Goal: Task Accomplishment & Management: Complete application form

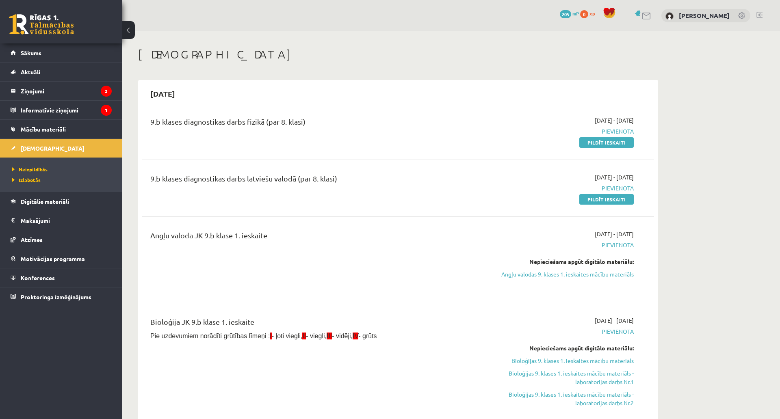
drag, startPoint x: 594, startPoint y: 144, endPoint x: 427, endPoint y: 24, distance: 206.0
click at [594, 144] on link "Pildīt ieskaiti" at bounding box center [606, 142] width 54 height 11
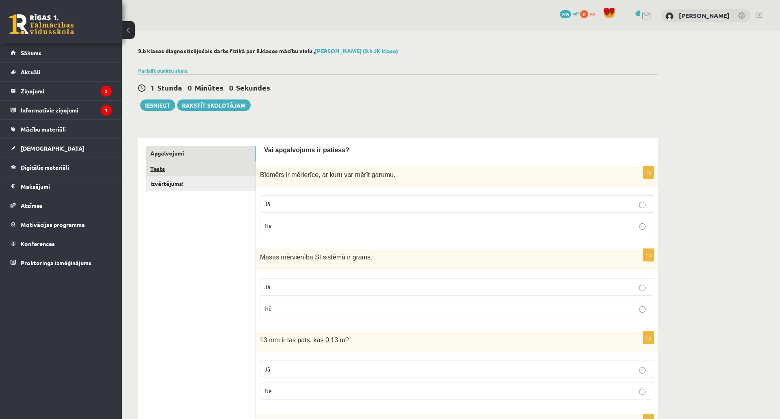
click at [204, 166] on link "Tests" at bounding box center [200, 168] width 109 height 15
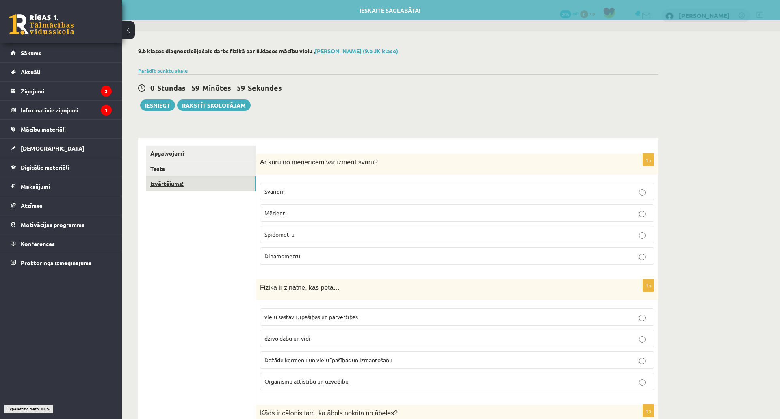
click at [187, 180] on link "Izvērtējums!" at bounding box center [200, 183] width 109 height 15
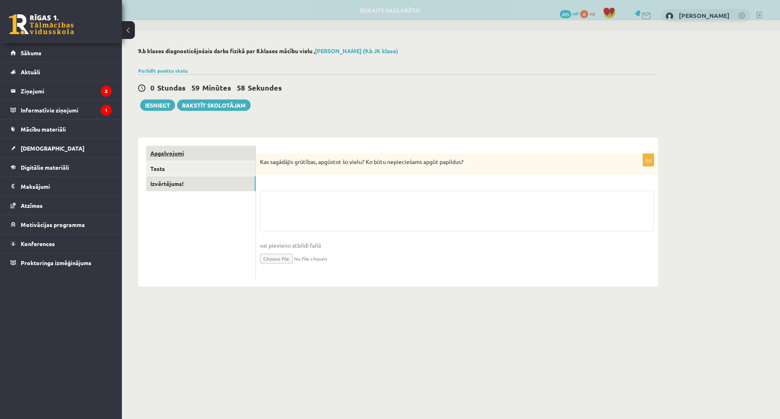
click at [192, 157] on link "Apgalvojumi" at bounding box center [200, 153] width 109 height 15
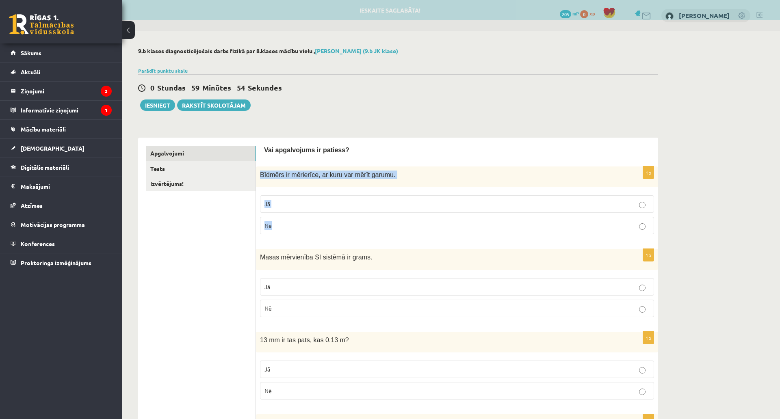
drag, startPoint x: 257, startPoint y: 172, endPoint x: 333, endPoint y: 222, distance: 90.9
click at [333, 222] on div "1p Bīdmērs ir mērierīce, ar kuru var mērīt garumu. Jā Nē" at bounding box center [457, 204] width 402 height 74
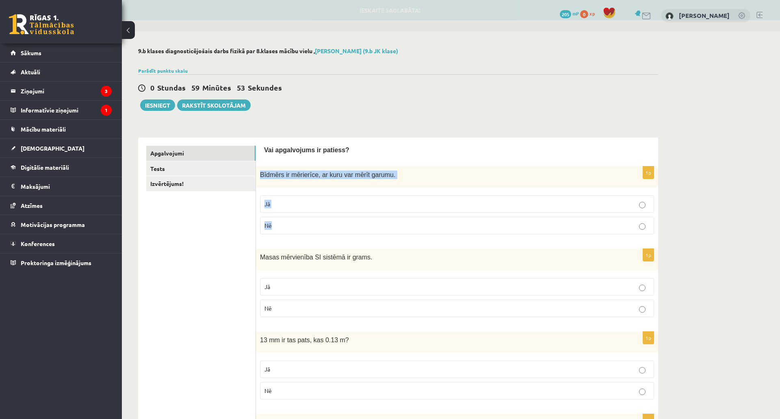
copy div "Bīdmērs ir mērierīce, ar kuru var mērīt garumu. Jā Nē"
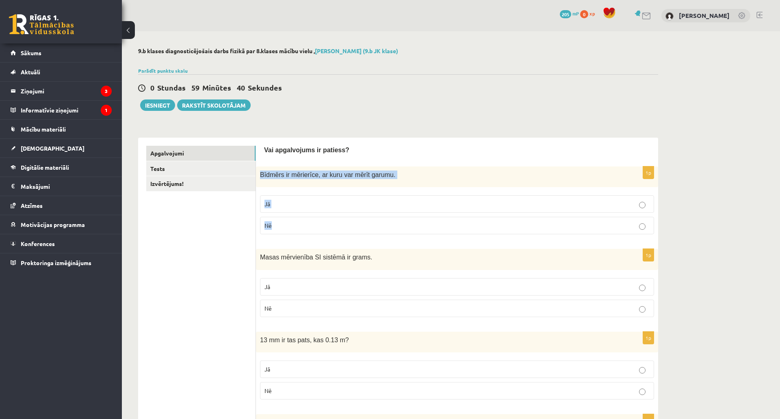
drag, startPoint x: 298, startPoint y: 205, endPoint x: 286, endPoint y: 208, distance: 13.0
click at [298, 204] on p "Jā" at bounding box center [456, 204] width 385 height 9
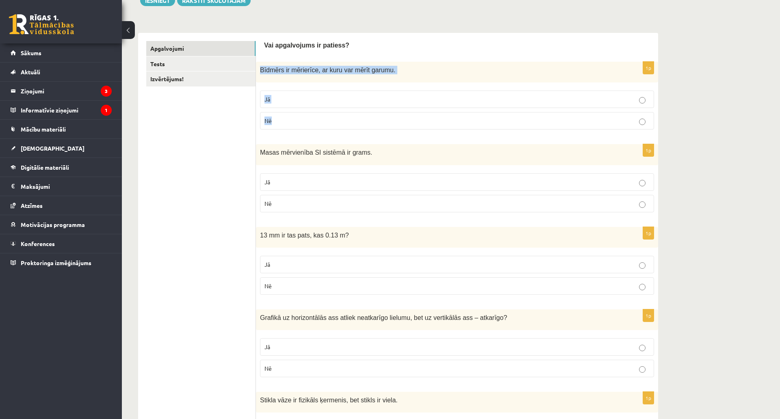
scroll to position [122, 0]
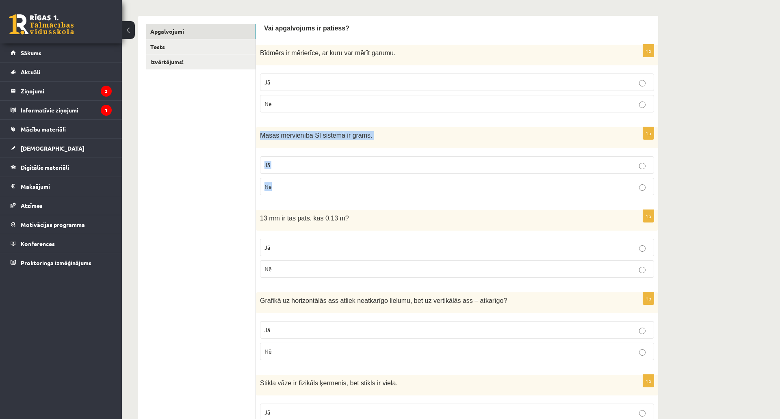
drag, startPoint x: 256, startPoint y: 134, endPoint x: 328, endPoint y: 188, distance: 89.6
click at [328, 190] on div "1p Masas mērvienība SI sistēmā ir grams. Jā Nē" at bounding box center [457, 164] width 402 height 74
copy div "Masas mērvienība SI sistēmā ir grams. Jā Nē"
click at [309, 181] on label "Nē" at bounding box center [457, 186] width 394 height 17
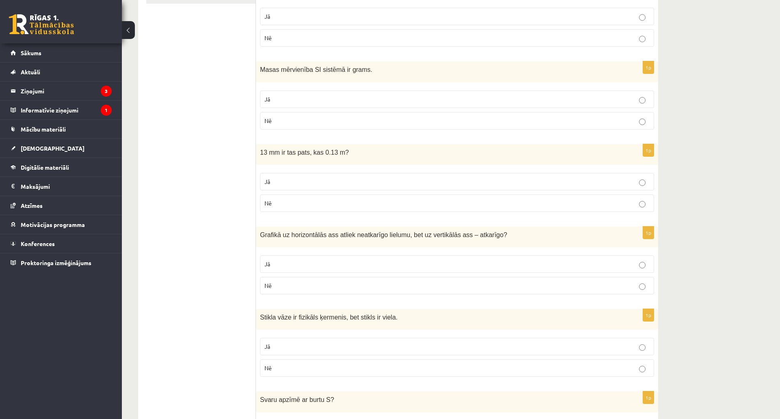
scroll to position [203, 0]
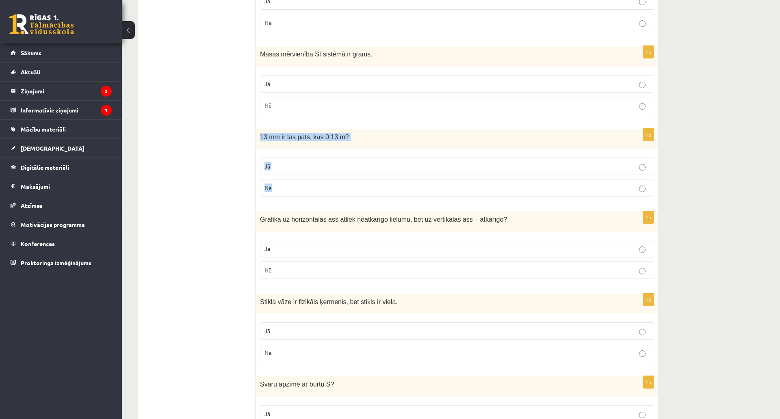
drag, startPoint x: 256, startPoint y: 135, endPoint x: 320, endPoint y: 178, distance: 77.1
click at [320, 178] on div "1p 13 mm ir tas pats, kas 0.13 m? Jā Nē" at bounding box center [457, 166] width 402 height 74
copy div "13 mm ir tas pats, kas 0.13 m? Jā Nē"
click at [277, 191] on p "Nē" at bounding box center [456, 188] width 385 height 9
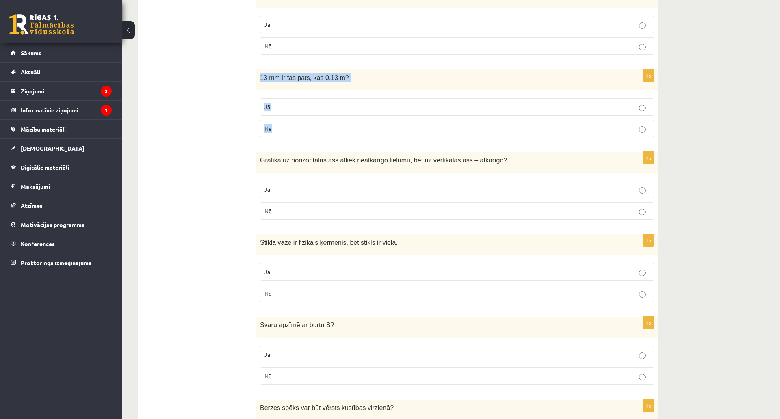
scroll to position [284, 0]
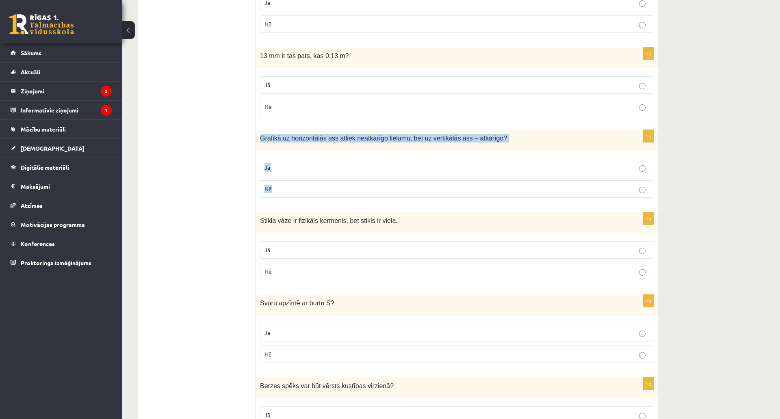
drag, startPoint x: 259, startPoint y: 138, endPoint x: 375, endPoint y: 193, distance: 129.2
click at [375, 193] on div "1p Grafikā uz horizontālās ass atliek neatkarīgo lielumu, bet uz vertikālās ass…" at bounding box center [457, 167] width 402 height 74
copy div "Grafikā uz horizontālās ass atliek neatkarīgo lielumu, bet uz vertikālās ass – …"
click at [278, 171] on p "Jā" at bounding box center [456, 167] width 385 height 9
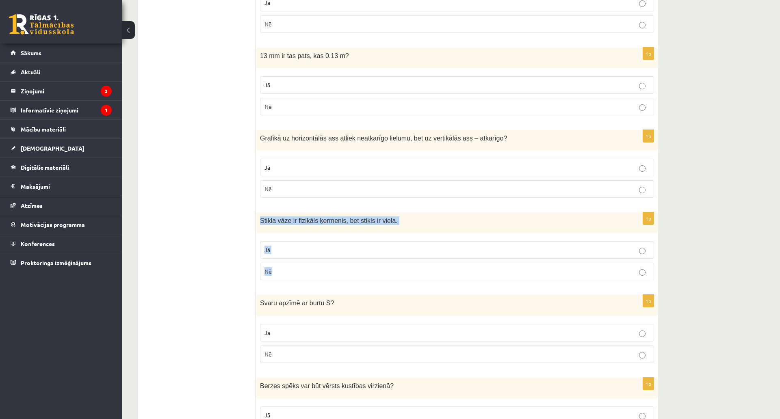
drag, startPoint x: 260, startPoint y: 217, endPoint x: 346, endPoint y: 268, distance: 100.7
click at [346, 268] on div "1p Stikla vāze ir fizikāls ķermenis, bet stikls ir viela. Jā Nē" at bounding box center [457, 249] width 402 height 74
copy div "Stikla vāze ir fizikāls ķermenis, bet stikls ir viela. Jā Nē"
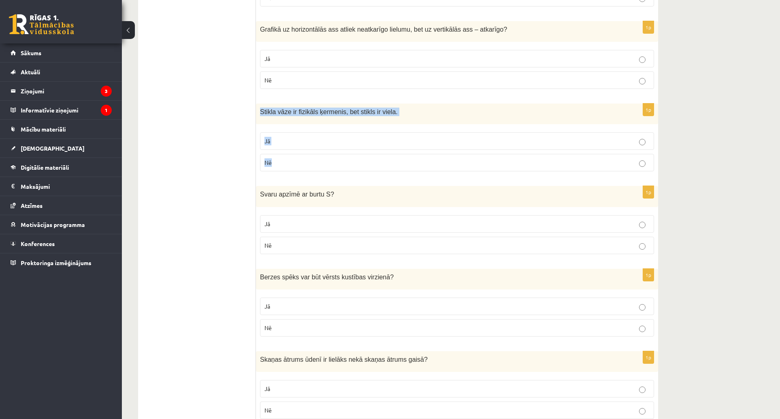
scroll to position [406, 0]
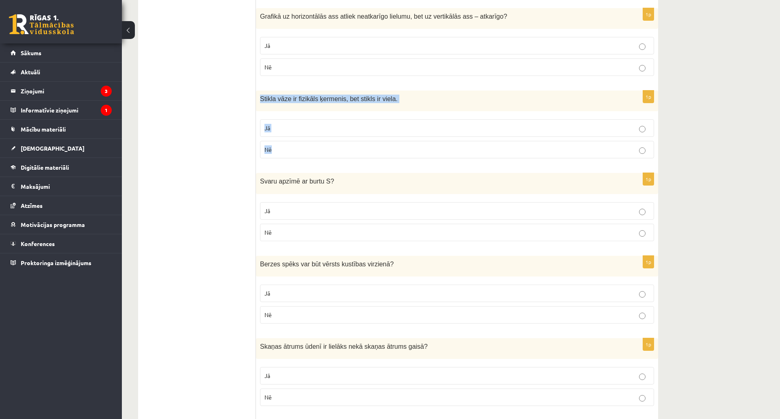
click at [286, 130] on p "Jā" at bounding box center [456, 128] width 385 height 9
drag, startPoint x: 260, startPoint y: 183, endPoint x: 320, endPoint y: 243, distance: 85.0
click at [320, 243] on div "1p Svaru apzīmē ar burtu S ? Jā Nē" at bounding box center [457, 210] width 402 height 74
copy div "Svaru apzīmē ar burtu S ? Jā Nē"
click at [296, 228] on label "Nē" at bounding box center [457, 232] width 394 height 17
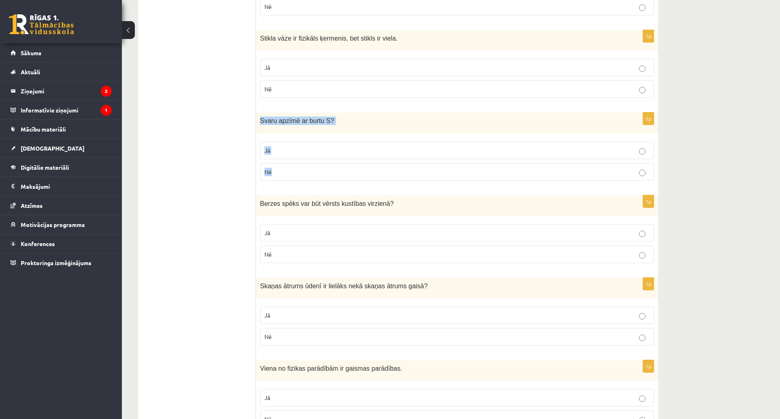
scroll to position [487, 0]
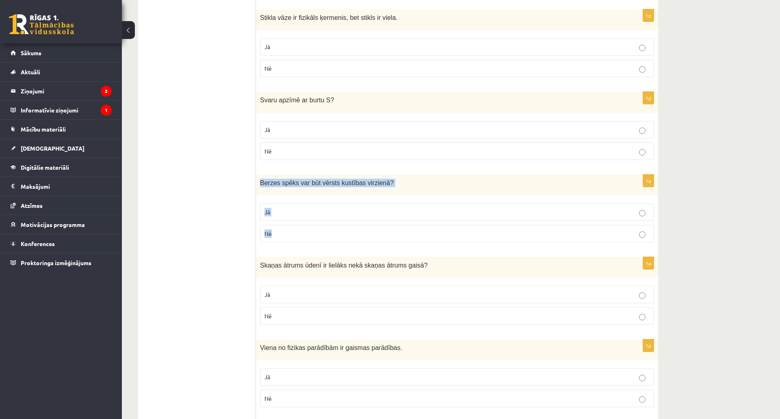
drag, startPoint x: 259, startPoint y: 182, endPoint x: 314, endPoint y: 236, distance: 76.4
click at [314, 236] on div "1p Berzes spēks var būt vērsts kustības virzienā ? Jā Nē" at bounding box center [457, 212] width 402 height 74
copy div "Berzes spēks var būt vērsts kustības virzienā ? Jā Nē"
click at [270, 232] on span "Nē" at bounding box center [267, 233] width 7 height 7
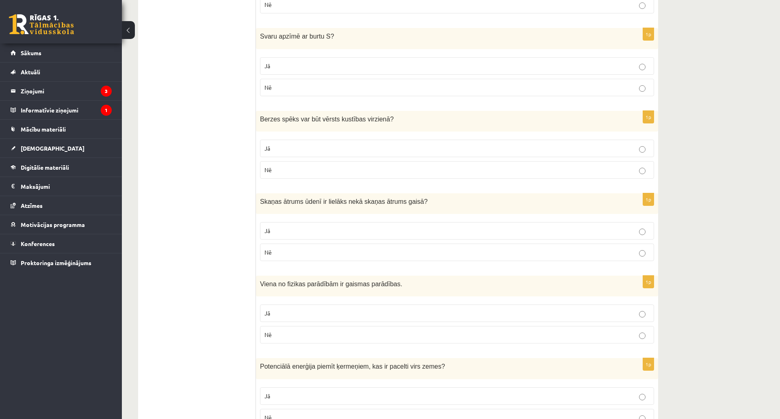
scroll to position [569, 0]
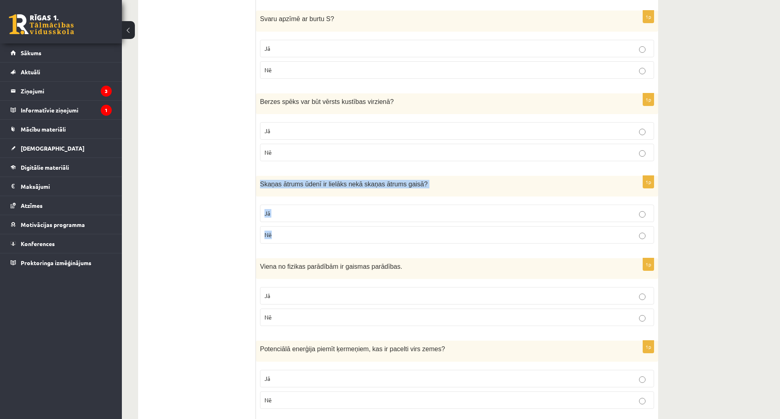
drag, startPoint x: 257, startPoint y: 183, endPoint x: 314, endPoint y: 232, distance: 74.9
click at [315, 233] on div "1p Skaņas ātrums ūdenī ir lielāks nekā skaņas ātrums gaisā ? Jā Nē" at bounding box center [457, 213] width 402 height 74
copy div "Skaņas ātrums ūdenī ir lielāks nekā skaņas ātrums gaisā ? Jā Nē"
click at [301, 212] on p "Jā" at bounding box center [456, 213] width 385 height 9
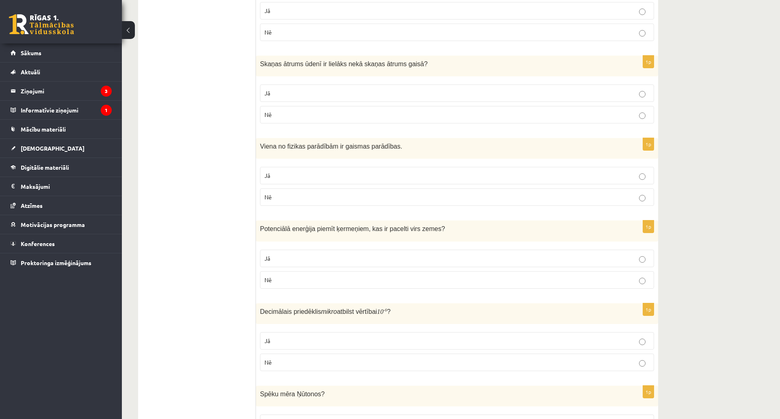
scroll to position [691, 0]
drag, startPoint x: 288, startPoint y: 165, endPoint x: 313, endPoint y: 189, distance: 34.2
click at [313, 189] on div "1p Viena no fizikas parādībām ir gaismas parādības. Jā Nē" at bounding box center [457, 173] width 402 height 74
copy div "Viena no fizikas parādībām ir gaismas parādības. Jā Nē"
click at [293, 172] on p "Jā" at bounding box center [456, 174] width 385 height 9
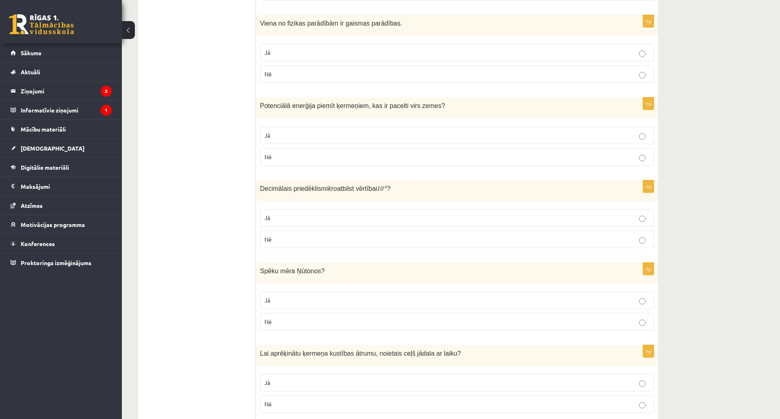
scroll to position [812, 0]
drag, startPoint x: 257, startPoint y: 100, endPoint x: 303, endPoint y: 152, distance: 69.1
click at [303, 152] on div "1p Potenciālā enerģija piemīt ķermeņiem, kas ir pacelti virs zemes ? Jā Nē" at bounding box center [457, 134] width 402 height 74
copy div "Potenciālā enerģija piemīt ķermeņiem, kas ir pacelti virs zemes ? Jā Nē"
click at [295, 136] on p "Jā" at bounding box center [456, 135] width 385 height 9
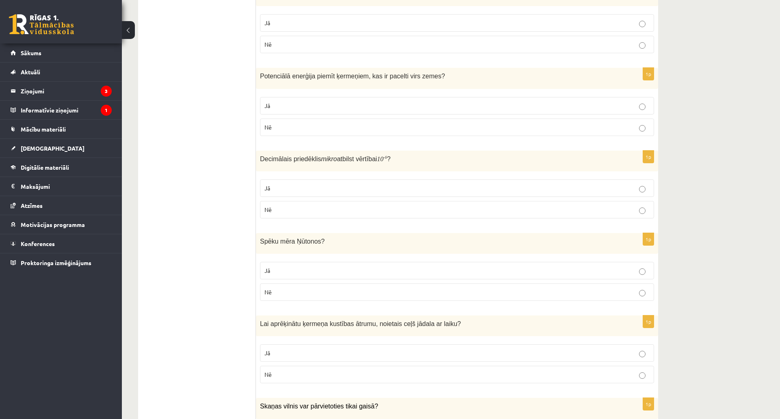
scroll to position [894, 0]
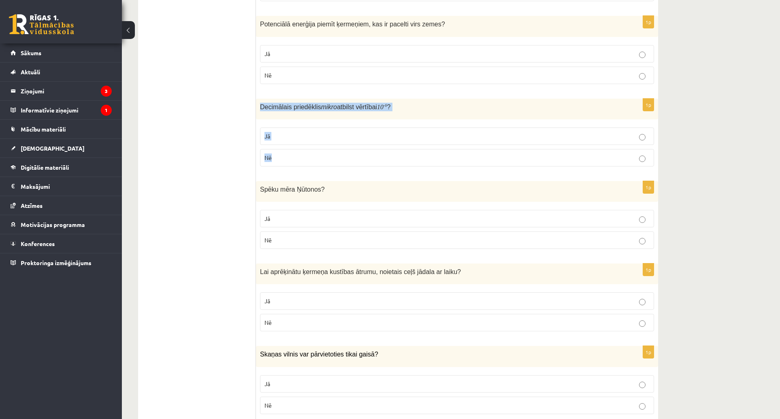
drag, startPoint x: 256, startPoint y: 105, endPoint x: 338, endPoint y: 157, distance: 97.1
click at [338, 157] on div "1p Decimālais priedēklis mikro atbilst vērtībai 10 - 6 ? Jā Nē" at bounding box center [457, 136] width 402 height 74
click at [284, 135] on p "Jā" at bounding box center [456, 136] width 385 height 9
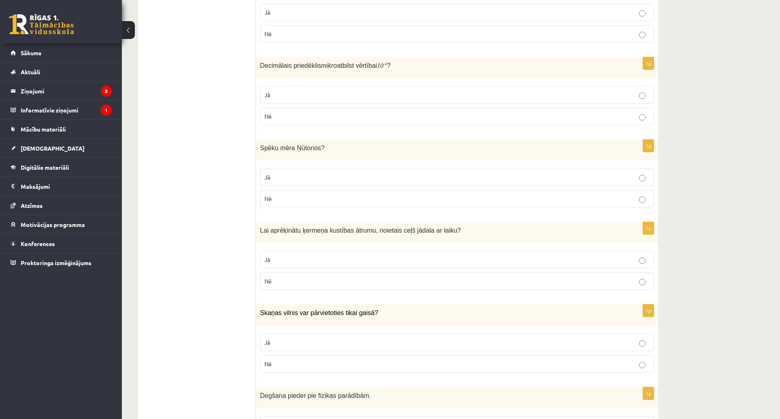
scroll to position [934, 0]
drag, startPoint x: 257, startPoint y: 147, endPoint x: 297, endPoint y: 189, distance: 58.0
click at [297, 189] on div "1p Spēku mēra Ņūtonos ? Jā Nē" at bounding box center [457, 178] width 402 height 74
click at [303, 175] on p "Jā" at bounding box center [456, 178] width 385 height 9
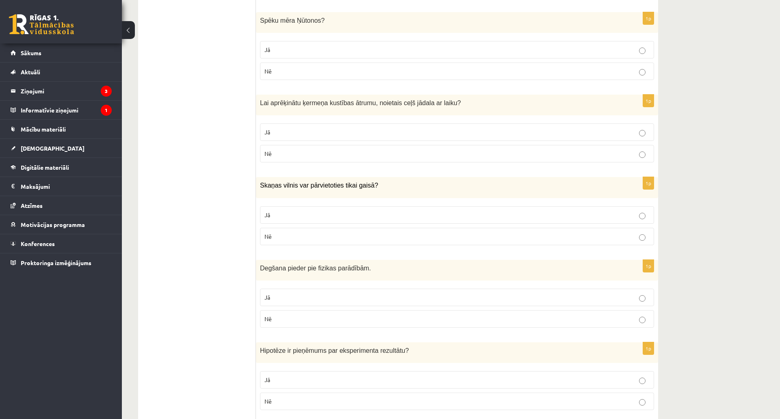
scroll to position [1056, 0]
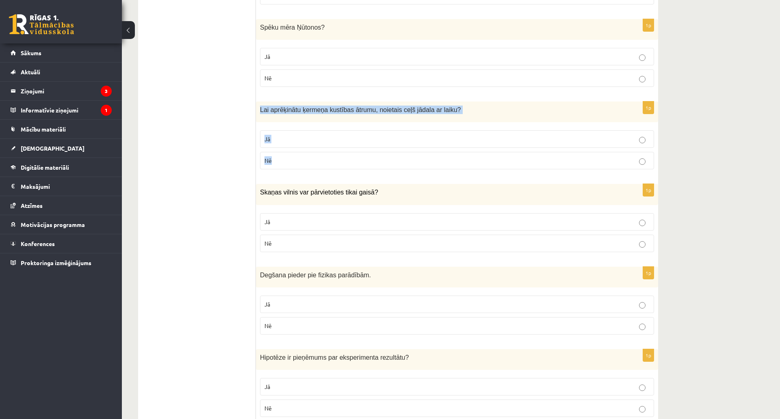
drag, startPoint x: 258, startPoint y: 106, endPoint x: 431, endPoint y: 160, distance: 180.7
click at [431, 160] on div "1p Lai aprēķinātu ķermeņa kustības ātrumu, noietais ceļš jādala ar laiku? Jā Nē" at bounding box center [457, 139] width 402 height 74
click at [279, 141] on p "Jā" at bounding box center [456, 139] width 385 height 9
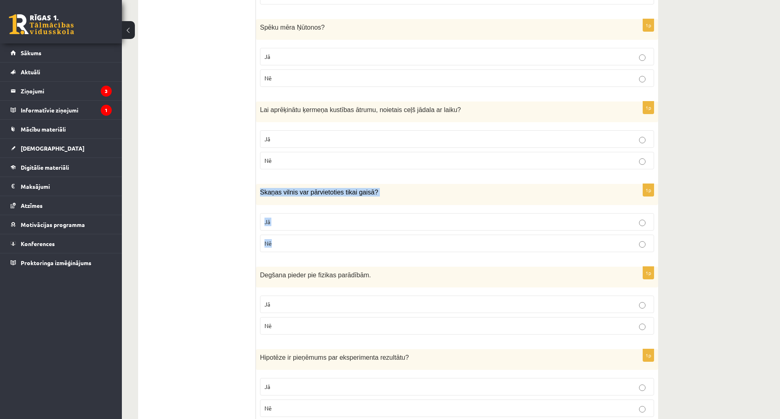
drag, startPoint x: 258, startPoint y: 188, endPoint x: 318, endPoint y: 242, distance: 80.8
click at [318, 242] on div "1p Skaņas vilnis var pārvietoties tikai gaisā? Jā Nē" at bounding box center [457, 221] width 402 height 74
click at [292, 246] on p "Nē" at bounding box center [456, 243] width 385 height 9
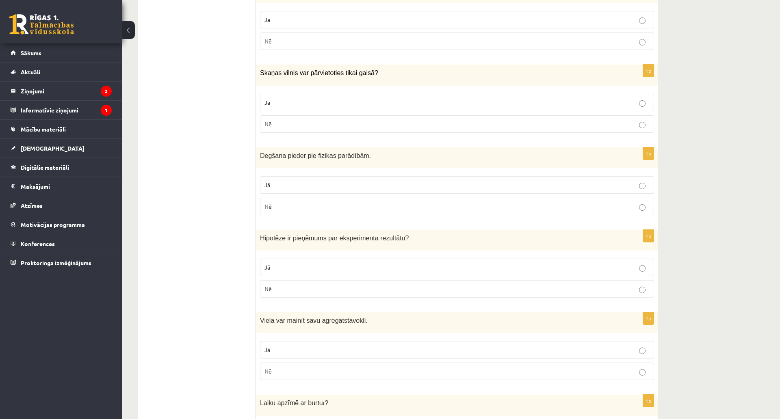
scroll to position [1178, 0]
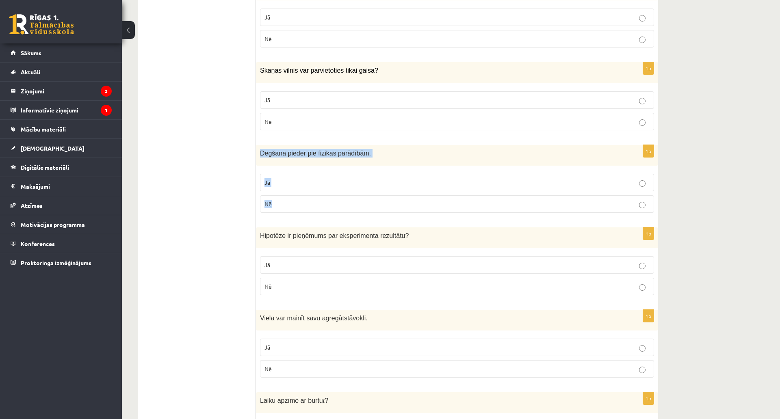
drag, startPoint x: 258, startPoint y: 151, endPoint x: 321, endPoint y: 199, distance: 79.4
click at [321, 199] on div "1p Degšana pieder pie fizikas parādībām. Jā Nē" at bounding box center [457, 182] width 402 height 74
click at [273, 199] on label "Nē" at bounding box center [457, 203] width 394 height 17
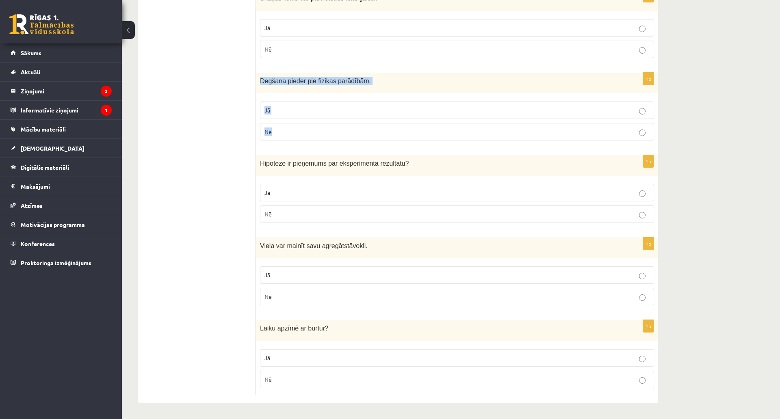
scroll to position [1299, 0]
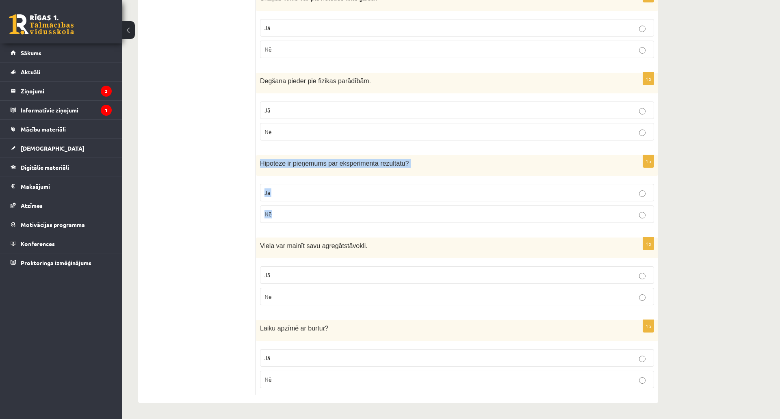
drag, startPoint x: 257, startPoint y: 115, endPoint x: 298, endPoint y: 160, distance: 61.8
click at [298, 160] on div "1p Hipotēze ir pieņēmums par eksperimenta rezultātu ? Jā Nē" at bounding box center [457, 192] width 402 height 74
click at [297, 188] on p "Jā" at bounding box center [456, 192] width 385 height 9
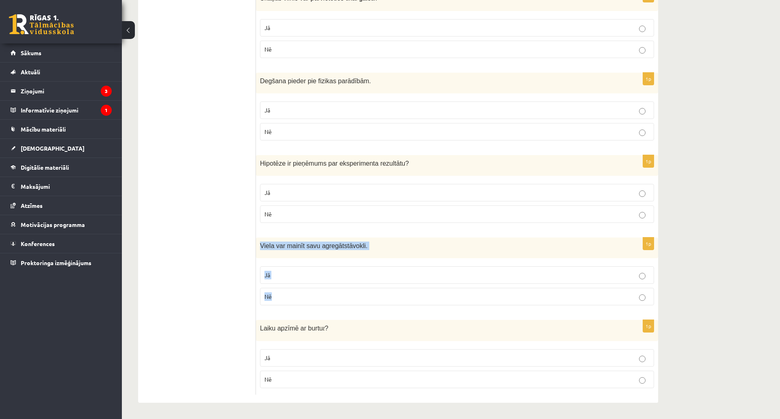
drag, startPoint x: 267, startPoint y: 203, endPoint x: 311, endPoint y: 251, distance: 65.3
click at [311, 251] on div "1p Viela var mainīt savu agregātstāvokli. Jā Nē" at bounding box center [457, 275] width 402 height 74
click at [285, 271] on p "Jā" at bounding box center [456, 275] width 385 height 9
drag, startPoint x: 258, startPoint y: 281, endPoint x: 326, endPoint y: 331, distance: 85.1
click at [325, 332] on div "1p Laiku apzīmē ar burtu t ? Jā Nē" at bounding box center [457, 357] width 402 height 74
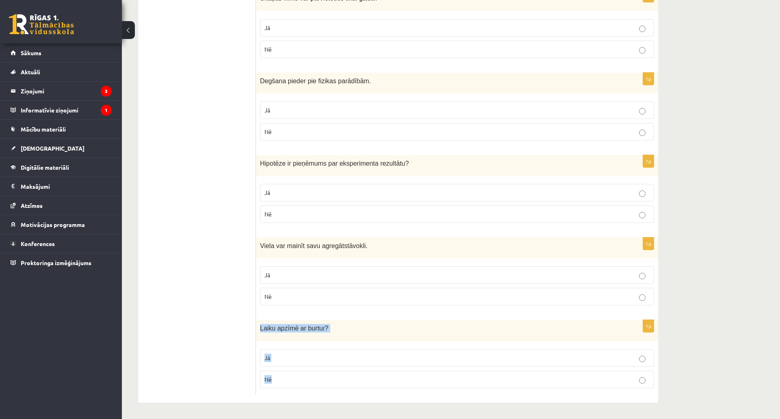
click at [275, 354] on p "Jā" at bounding box center [456, 358] width 385 height 9
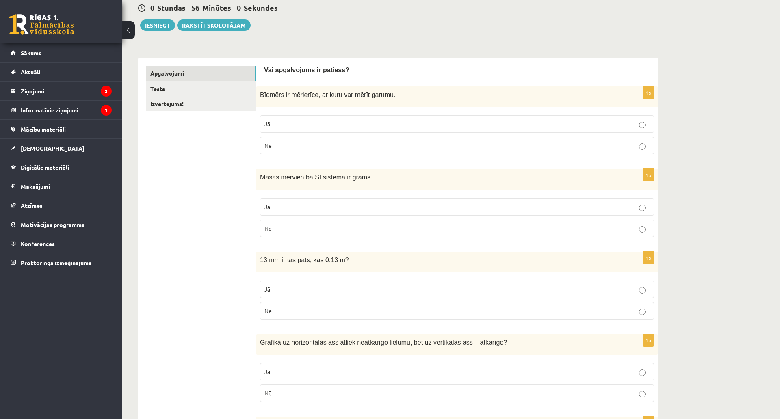
scroll to position [0, 0]
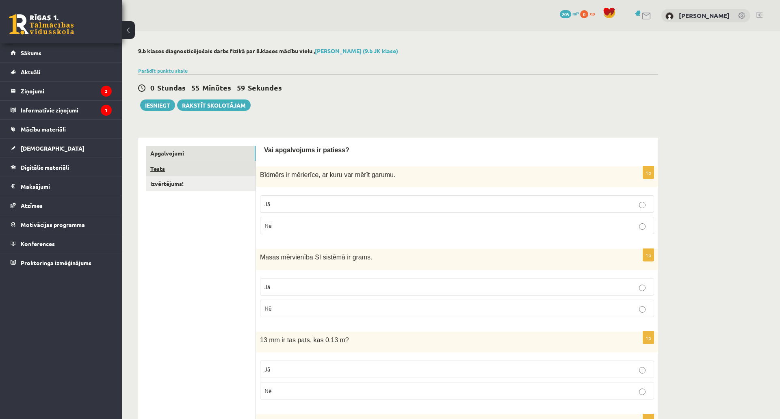
click at [193, 173] on link "Tests" at bounding box center [200, 168] width 109 height 15
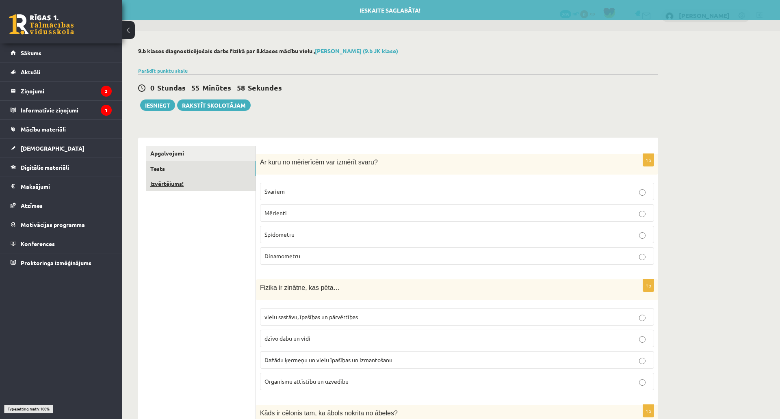
click at [184, 188] on link "Izvērtējums!" at bounding box center [200, 183] width 109 height 15
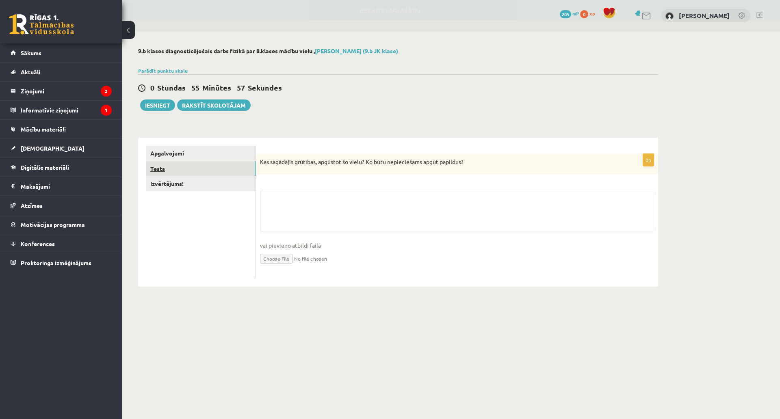
click at [184, 176] on link "Tests" at bounding box center [200, 168] width 109 height 15
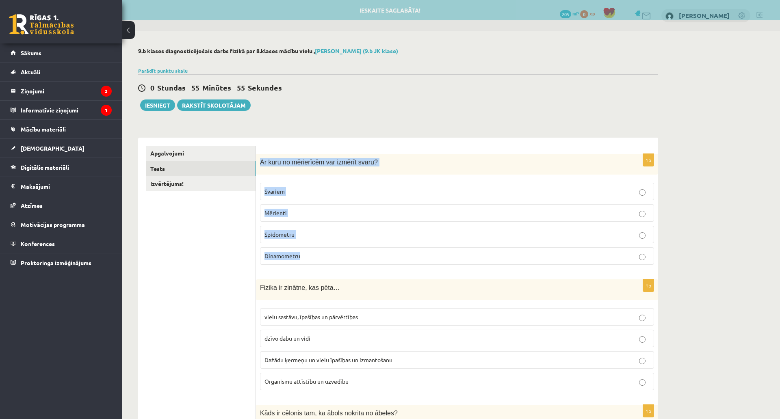
drag, startPoint x: 258, startPoint y: 157, endPoint x: 341, endPoint y: 264, distance: 135.5
click at [341, 265] on div "1p Ar kuru no mērierīcēm var izmērīt svaru? Svariem Mērlenti Spidometru Dinamom…" at bounding box center [457, 212] width 402 height 117
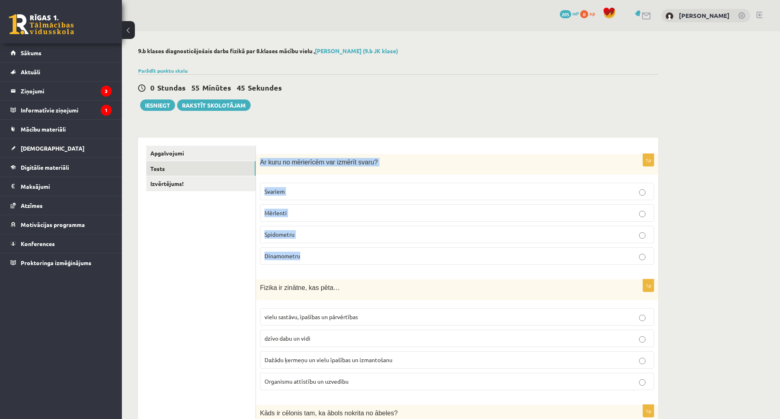
click at [284, 196] on p "Svariem" at bounding box center [456, 191] width 385 height 9
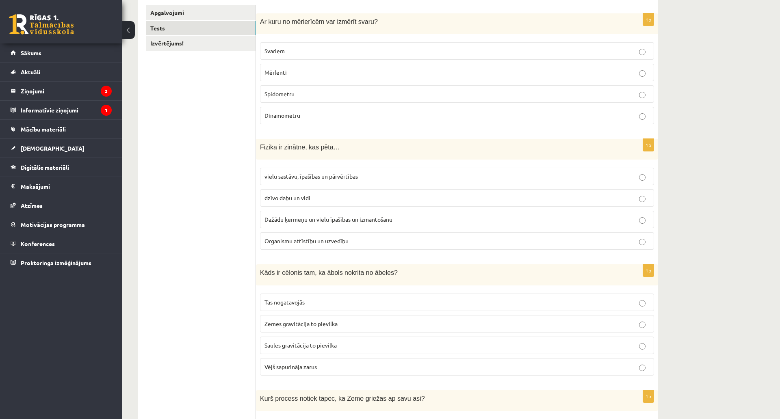
scroll to position [162, 0]
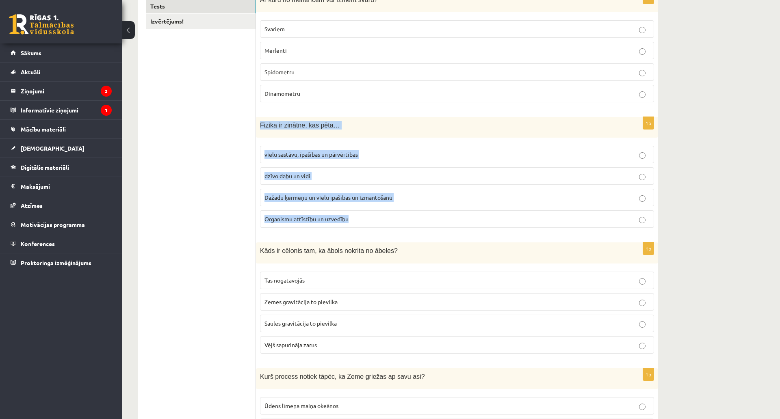
drag, startPoint x: 261, startPoint y: 126, endPoint x: 375, endPoint y: 213, distance: 143.1
click at [375, 213] on div "1p Fizika ir zinātne, kas pēta… vielu sastāvu, īpašības un pārvērtības dzīvo da…" at bounding box center [457, 175] width 402 height 117
click at [284, 201] on span "Dažādu ķermeņu un vielu īpašības un izmantošanu" at bounding box center [328, 197] width 128 height 7
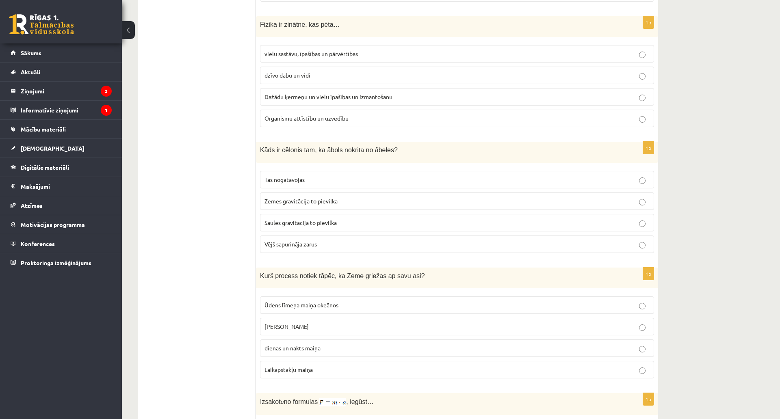
scroll to position [284, 0]
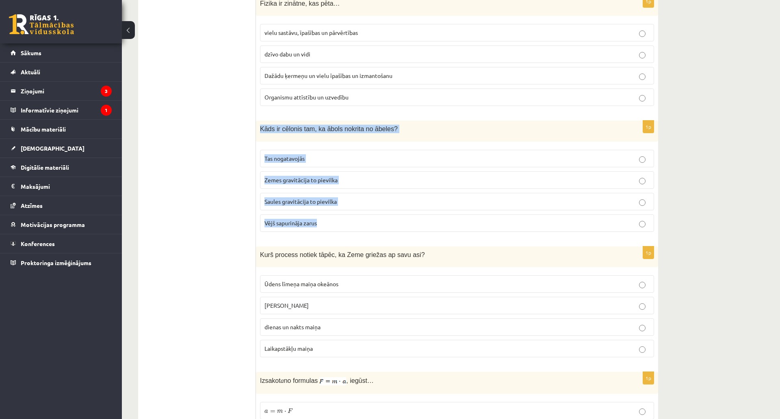
drag, startPoint x: 258, startPoint y: 128, endPoint x: 348, endPoint y: 226, distance: 133.1
click at [348, 226] on div "1p Kāds ir cēlonis tam, ka ābols nokrita no ābeles? Tas nogatavojās Zemes gravi…" at bounding box center [457, 179] width 402 height 117
click at [287, 183] on span "Zemes gravitācija to pievilka" at bounding box center [300, 179] width 73 height 7
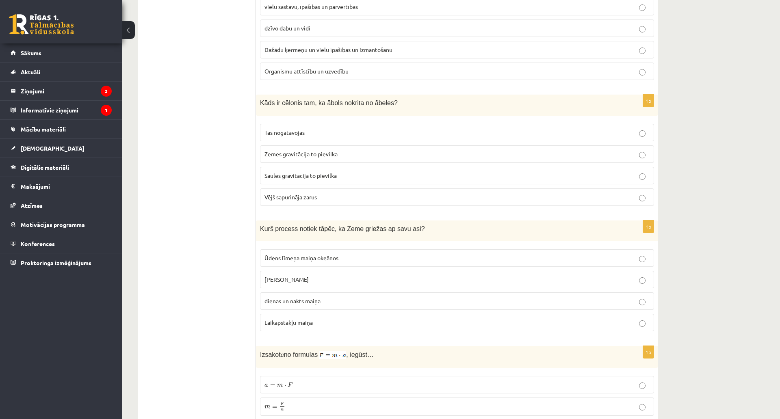
scroll to position [447, 0]
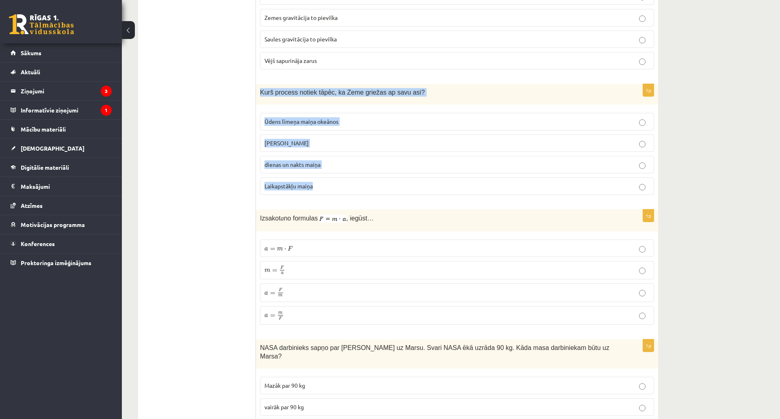
drag, startPoint x: 258, startPoint y: 92, endPoint x: 351, endPoint y: 174, distance: 124.3
click at [351, 174] on div "1p Kurš process notiek tāpēc, ka Zeme griežas ap savu asi? Ūdens līmeņa maiņa o…" at bounding box center [457, 142] width 402 height 117
click at [294, 165] on span "dienas un nakts maiņa" at bounding box center [292, 164] width 56 height 7
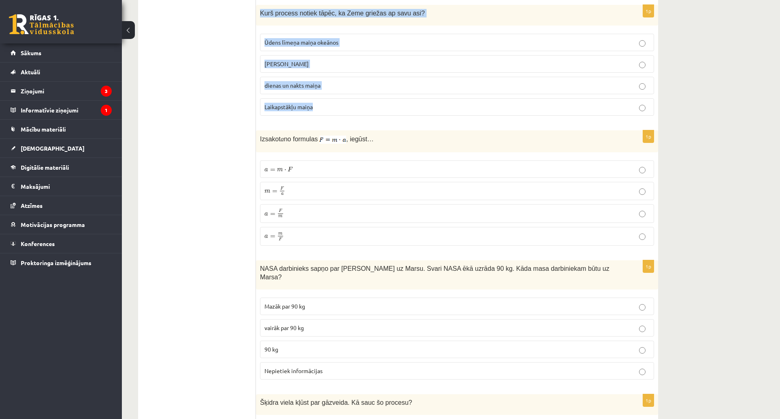
scroll to position [528, 0]
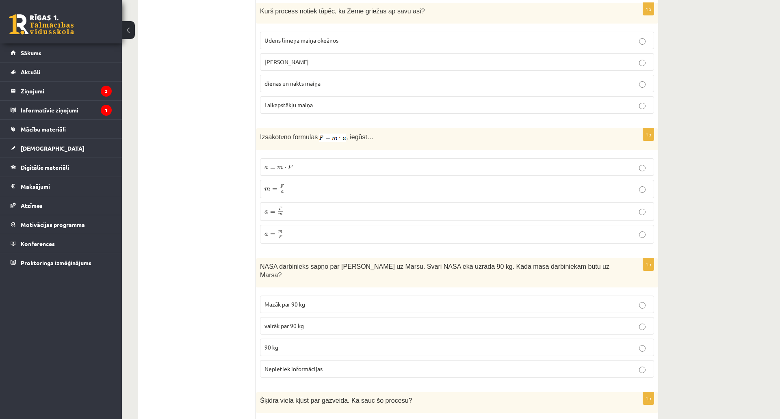
click at [266, 211] on span "a" at bounding box center [266, 212] width 4 height 4
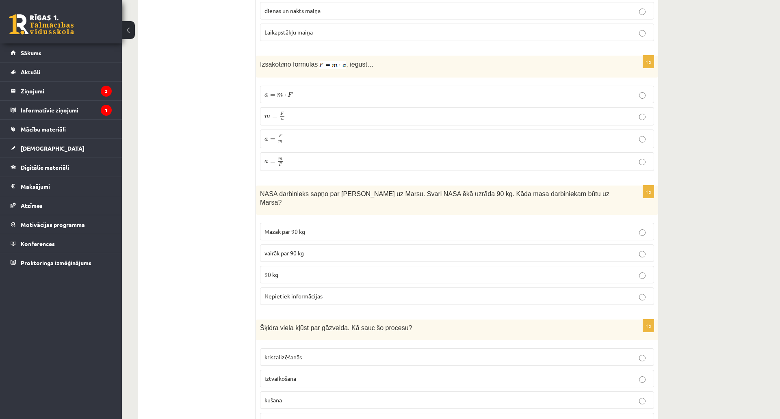
scroll to position [650, 0]
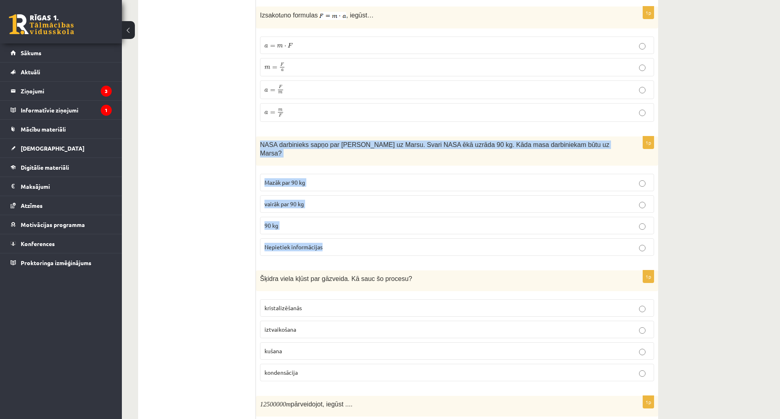
drag, startPoint x: 258, startPoint y: 141, endPoint x: 345, endPoint y: 235, distance: 128.2
click at [345, 235] on div "1p NASA darbinieks sapņo par ceļošanu uz Marsu. Svari NASA ēkā uzrāda 90 kg. Kā…" at bounding box center [457, 199] width 402 height 126
click at [269, 221] on p "90 kg" at bounding box center [456, 225] width 385 height 9
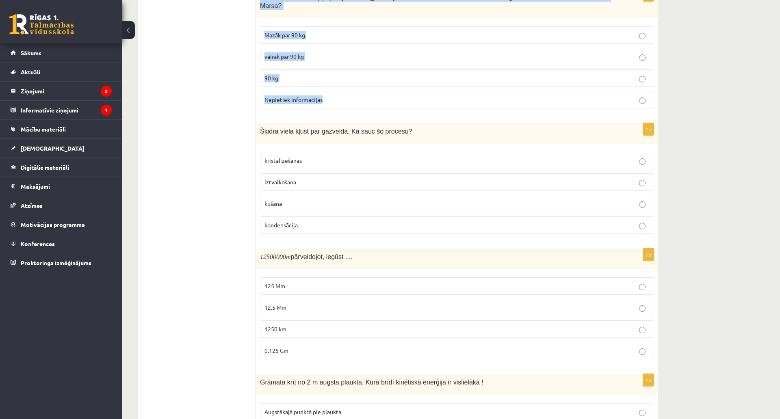
scroll to position [853, 0]
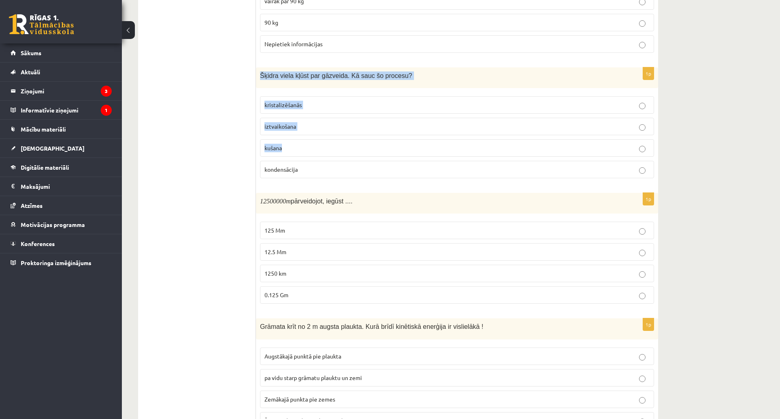
drag, startPoint x: 256, startPoint y: 65, endPoint x: 334, endPoint y: 143, distance: 110.3
click at [334, 143] on div "1p Šķidra viela kļūst par gāzveida. Kā sauc šo procesu? kristalizēšanās iztvaik…" at bounding box center [457, 125] width 402 height 117
click at [273, 72] on span "Šķidra viela kļūst par gāzveida. Kā sauc šo procesu?" at bounding box center [336, 75] width 152 height 7
drag, startPoint x: 256, startPoint y: 63, endPoint x: 349, endPoint y: 149, distance: 127.0
click at [349, 149] on div "**********" at bounding box center [398, 242] width 520 height 1914
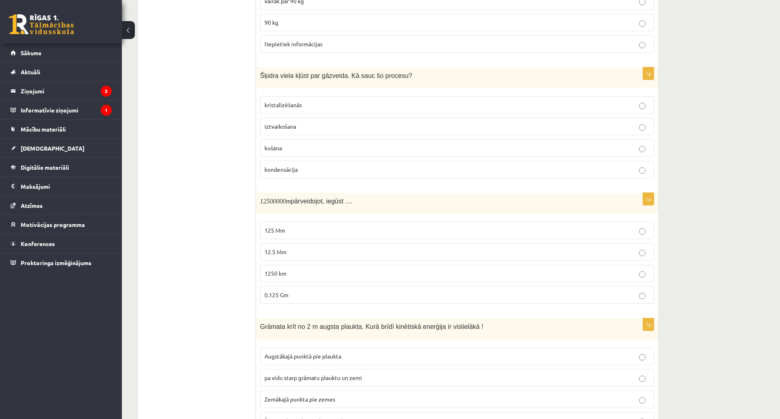
click at [286, 74] on div "Šķidra viela kļūst par gāzveida. Kā sauc šo procesu?" at bounding box center [457, 77] width 402 height 21
click at [272, 72] on span "Šķidra viela kļūst par gāzveida. Kā sauc šo procesu?" at bounding box center [336, 75] width 152 height 7
drag, startPoint x: 264, startPoint y: 69, endPoint x: 348, endPoint y: 151, distance: 117.5
click at [348, 151] on div "1p Šķidra viela kļūst par gāzveida. Kā sauc šo procesu? kristalizēšanās iztvaik…" at bounding box center [457, 125] width 402 height 117
click at [291, 123] on span "iztvaikošana" at bounding box center [280, 126] width 32 height 7
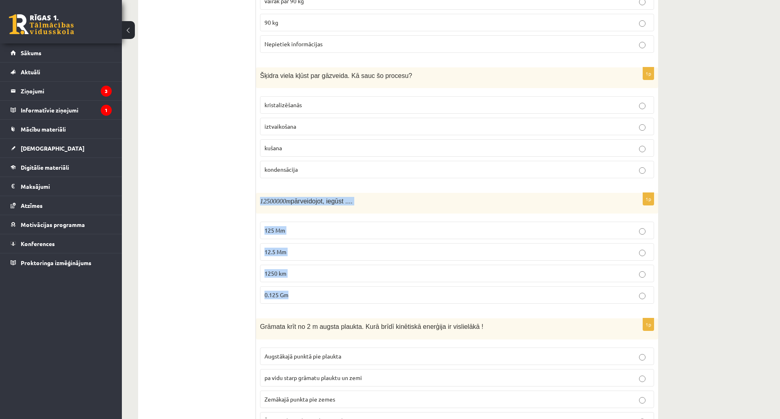
drag, startPoint x: 259, startPoint y: 190, endPoint x: 357, endPoint y: 276, distance: 130.7
click at [357, 276] on div "1p 12500000 m pārveidojot, iegūst .... 125 Mm 12.5 Mm 1250 km 0.125 Gm" at bounding box center [457, 251] width 402 height 117
click at [292, 248] on p "12.5 Mm" at bounding box center [456, 252] width 385 height 9
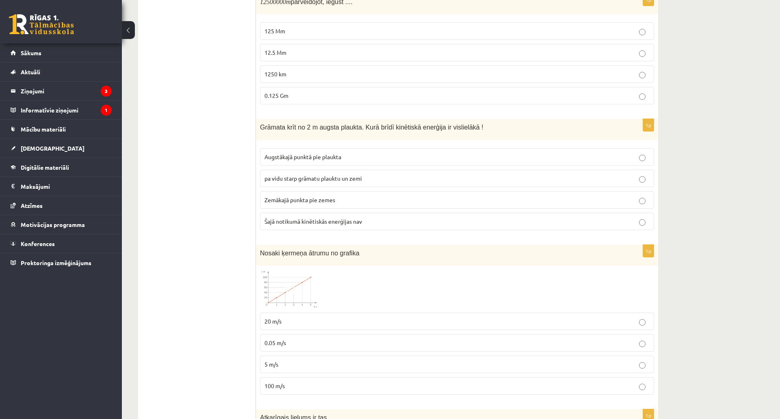
scroll to position [1056, 0]
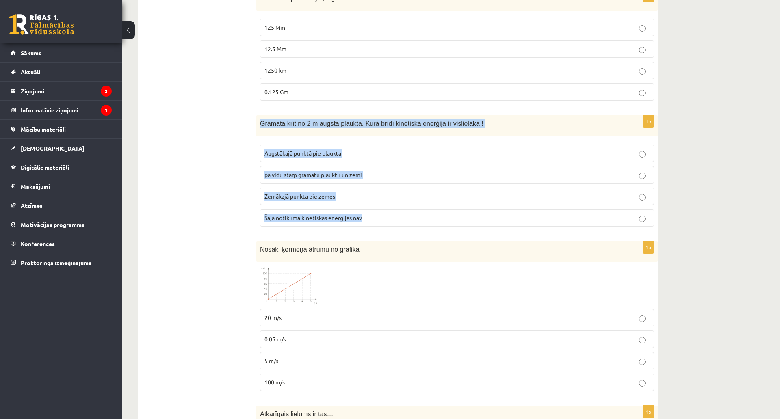
drag, startPoint x: 258, startPoint y: 111, endPoint x: 387, endPoint y: 201, distance: 157.8
click at [387, 201] on div "1p Grāmata krīt no 2 m augsta plaukta. Kurā brīdī kinētiskā enerģija ir visliel…" at bounding box center [457, 173] width 402 height 117
click at [285, 193] on span "Zemākajā punkta pie zemes" at bounding box center [299, 196] width 71 height 7
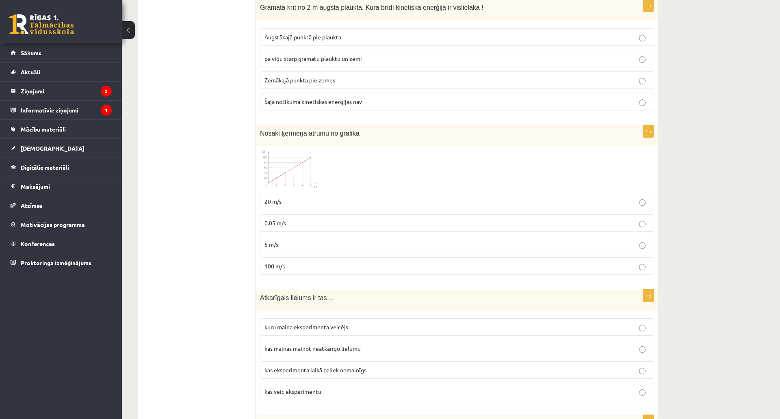
scroll to position [1219, 0]
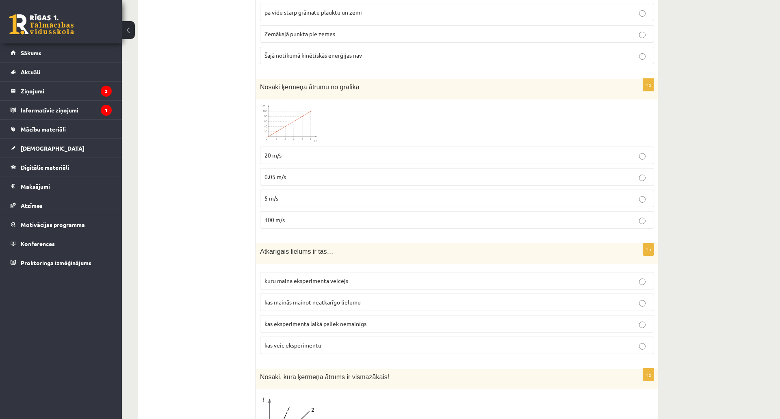
click at [307, 151] on p "20 m/s" at bounding box center [456, 155] width 385 height 9
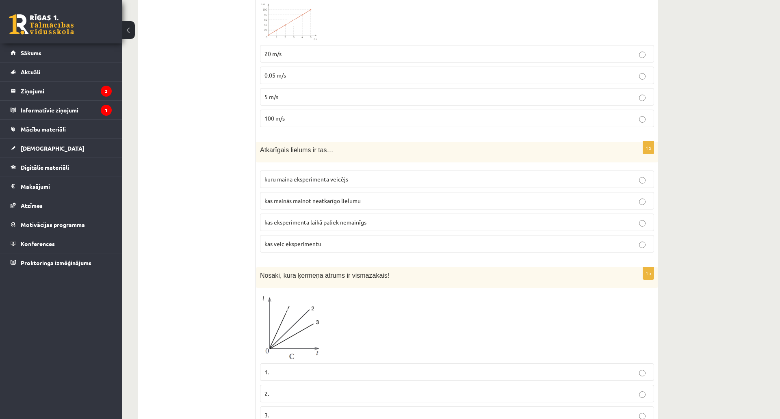
scroll to position [1340, 0]
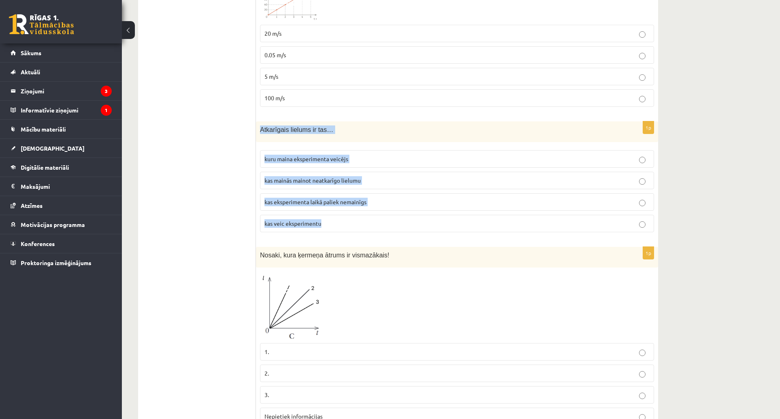
drag, startPoint x: 260, startPoint y: 119, endPoint x: 381, endPoint y: 209, distance: 151.4
click at [381, 209] on div "1p Atkarīgais lielums ir tas… kuru maina eksperimenta veicējs kas mainās mainot…" at bounding box center [457, 179] width 402 height 117
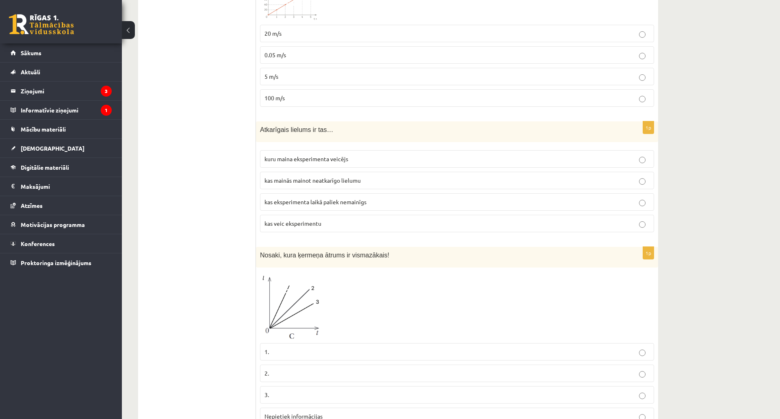
click at [266, 177] on span "kas mainās mainot neatkarīgo lielumu" at bounding box center [312, 180] width 96 height 7
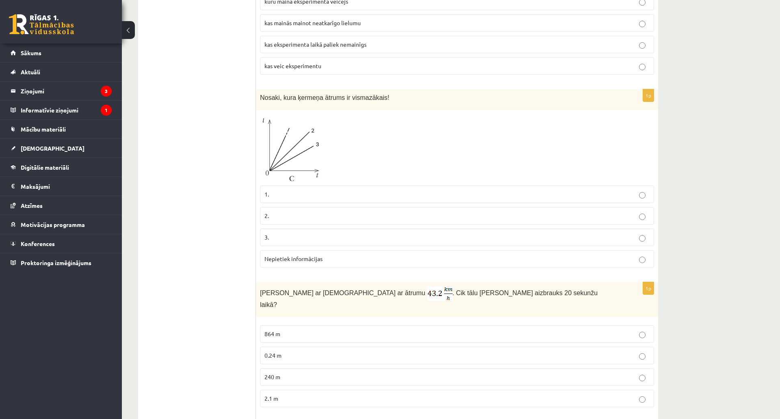
scroll to position [1503, 0]
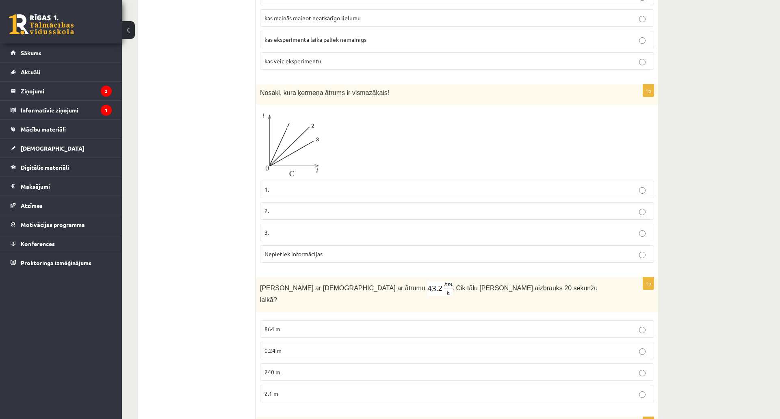
click at [286, 228] on p "3." at bounding box center [456, 232] width 385 height 9
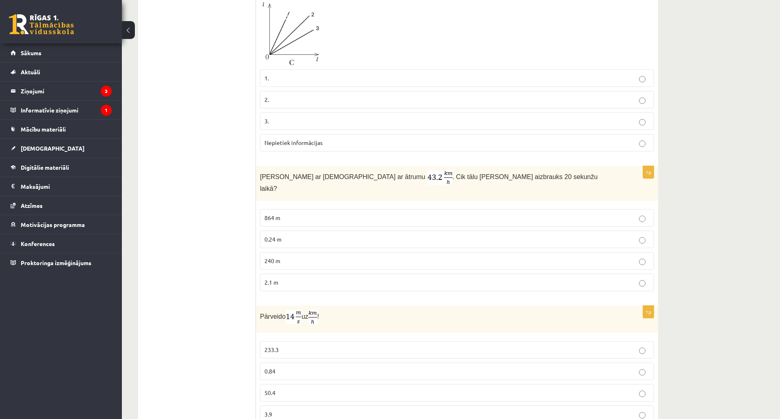
scroll to position [1665, 0]
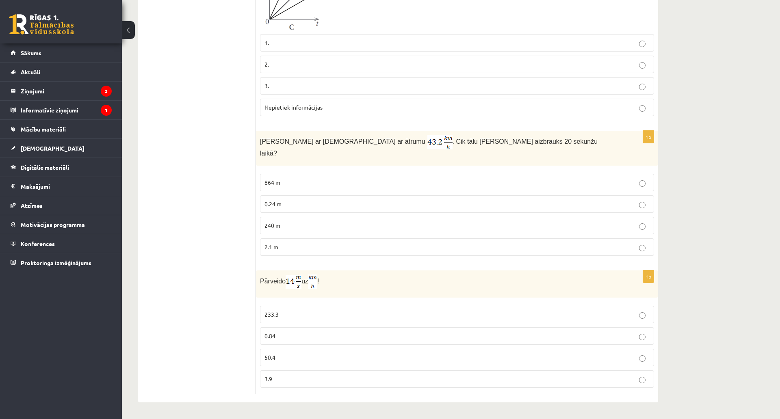
click at [284, 221] on p "240 m" at bounding box center [456, 225] width 385 height 9
click at [288, 353] on p "50.4" at bounding box center [456, 357] width 385 height 9
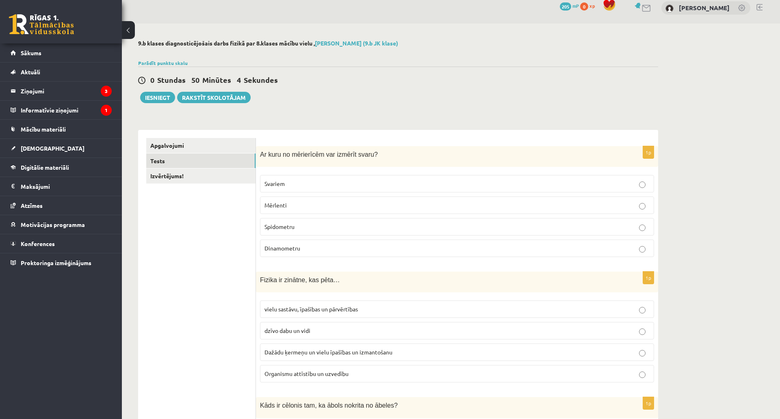
scroll to position [0, 0]
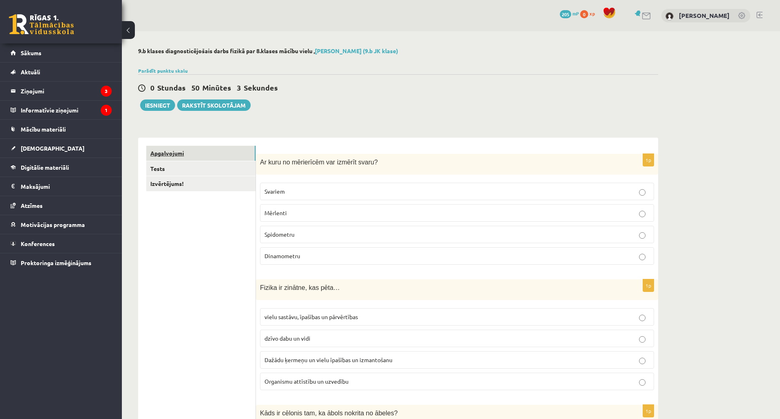
click at [194, 154] on link "Apgalvojumi" at bounding box center [200, 153] width 109 height 15
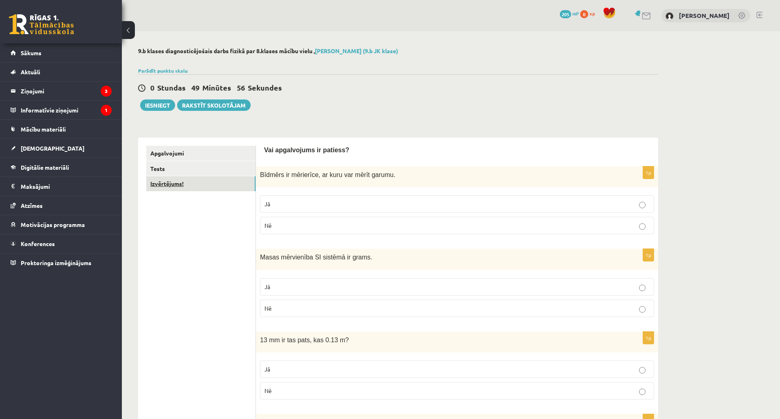
click at [189, 182] on link "Izvērtējums!" at bounding box center [200, 183] width 109 height 15
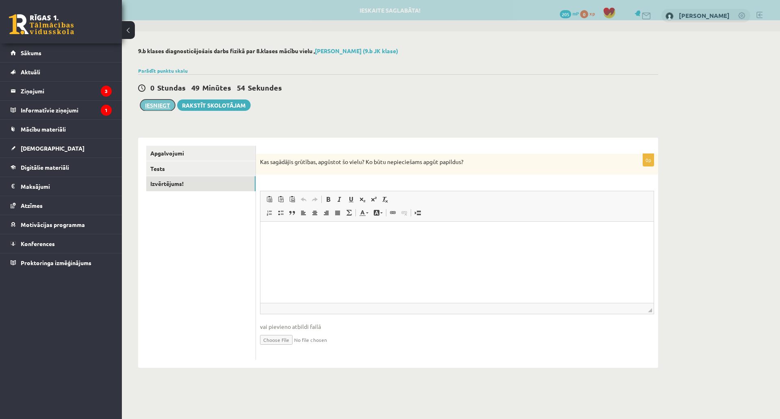
click at [158, 103] on button "Iesniegt" at bounding box center [157, 105] width 35 height 11
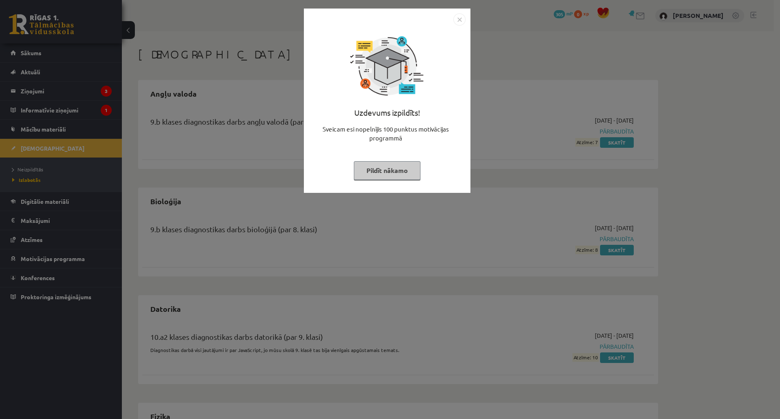
click at [395, 171] on button "Pildīt nākamo" at bounding box center [387, 170] width 67 height 19
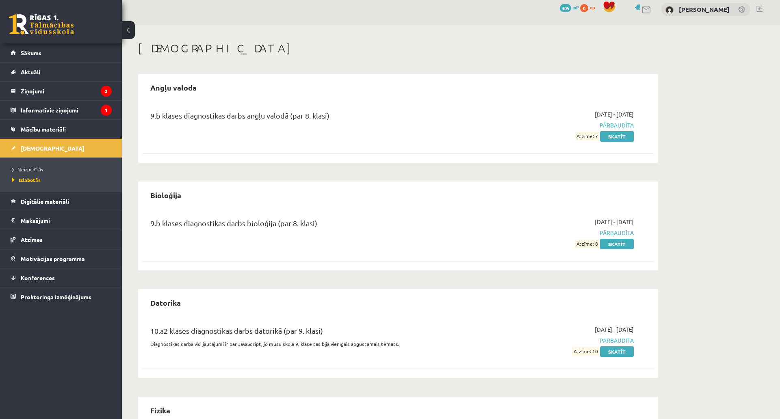
scroll to position [2, 0]
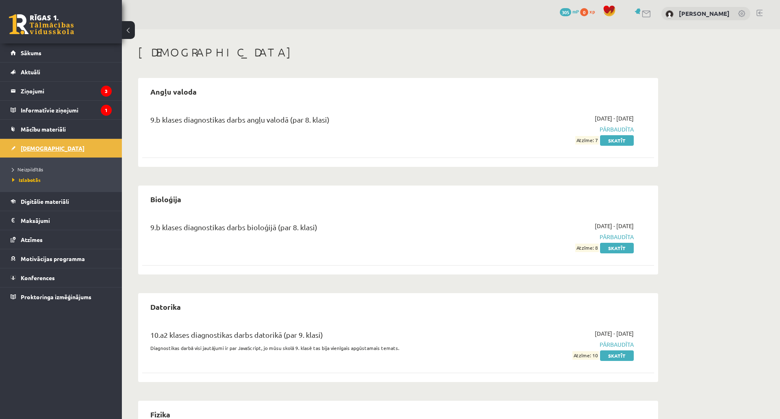
click at [47, 145] on link "[DEMOGRAPHIC_DATA]" at bounding box center [61, 148] width 101 height 19
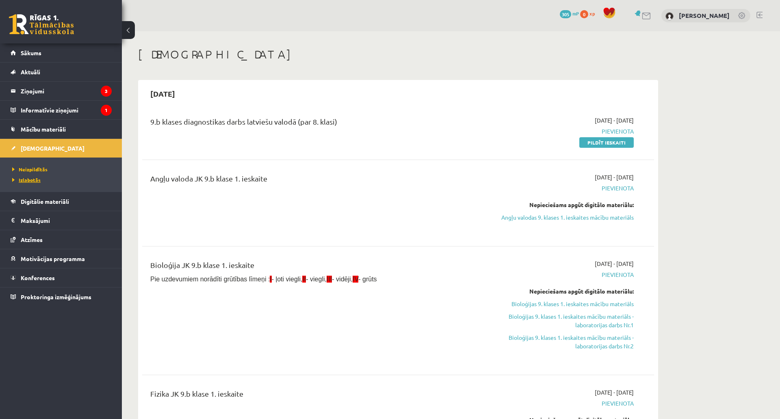
click at [39, 179] on span "Izlabotās" at bounding box center [26, 180] width 28 height 6
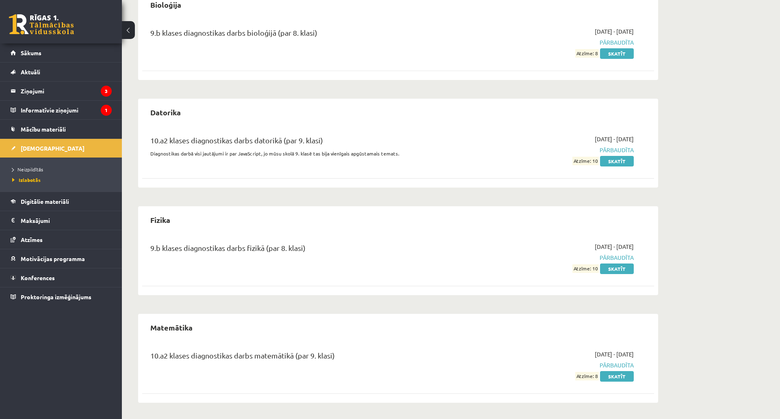
scroll to position [246, 0]
